Goal: Transaction & Acquisition: Purchase product/service

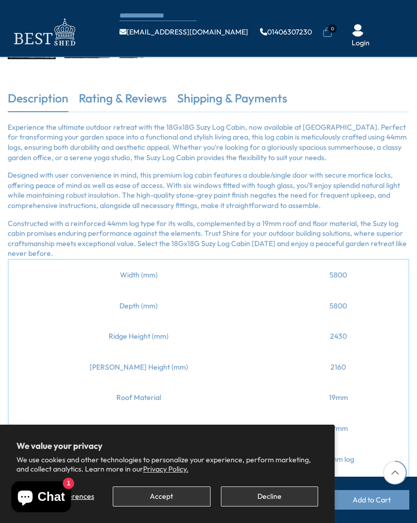
scroll to position [265, 0]
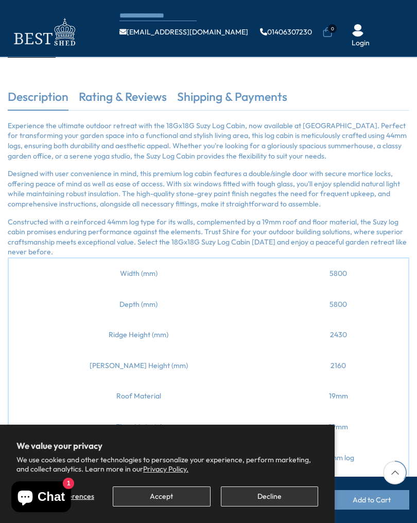
click at [406, 481] on icon at bounding box center [395, 473] width 24 height 24
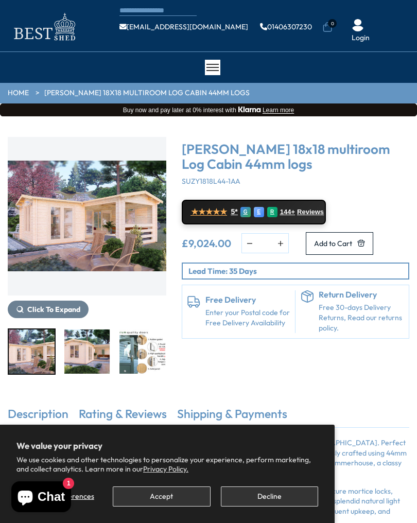
scroll to position [0, 0]
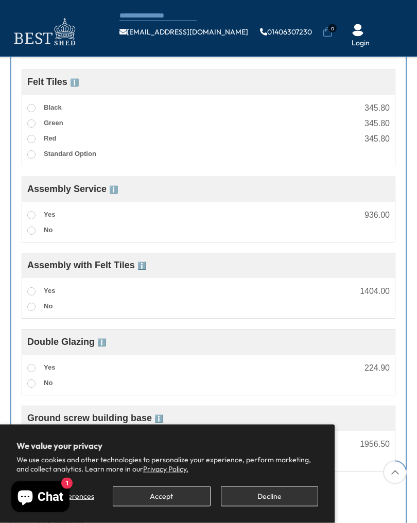
scroll to position [470, 0]
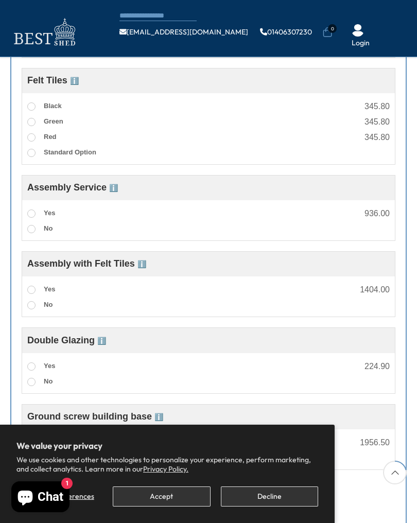
click at [41, 367] on label "Yes" at bounding box center [41, 366] width 28 height 13
click at [43, 292] on label "Yes" at bounding box center [41, 289] width 28 height 13
click at [18, 205] on div "Customise Product Log Thickness Upgrade ℹ️ Log Thickness Options Choose the log…" at bounding box center [208, 362] width 396 height 835
click at [17, 206] on div "Customise Product Log Thickness Upgrade ℹ️ Log Thickness Options Choose the log…" at bounding box center [208, 362] width 396 height 835
click at [13, 194] on div "Customise Product Log Thickness Upgrade ℹ️ Log Thickness Options Choose the log…" at bounding box center [208, 362] width 396 height 835
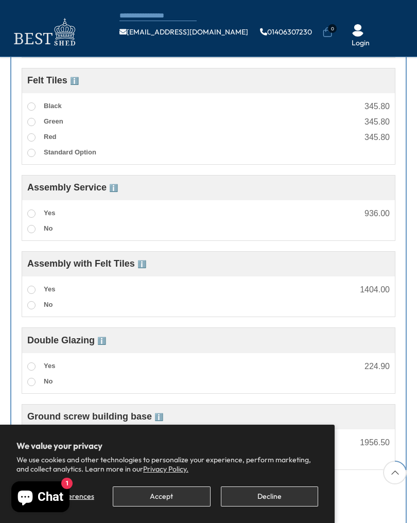
click at [29, 212] on span at bounding box center [31, 214] width 8 height 8
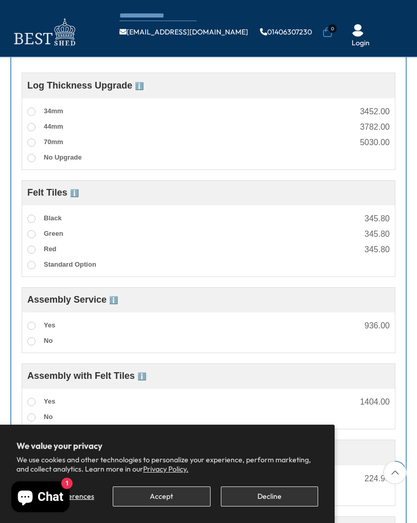
scroll to position [358, 0]
click at [294, 500] on button "Decline" at bounding box center [269, 497] width 97 height 20
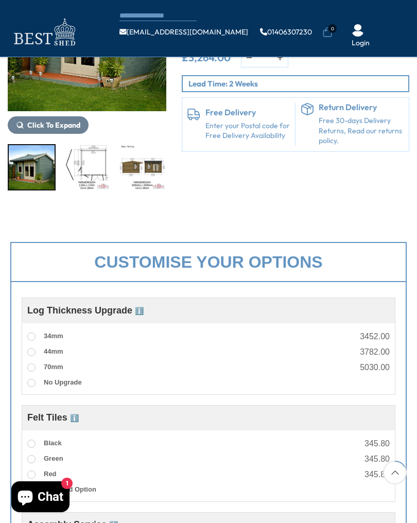
scroll to position [0, 0]
